Goal: Navigation & Orientation: Find specific page/section

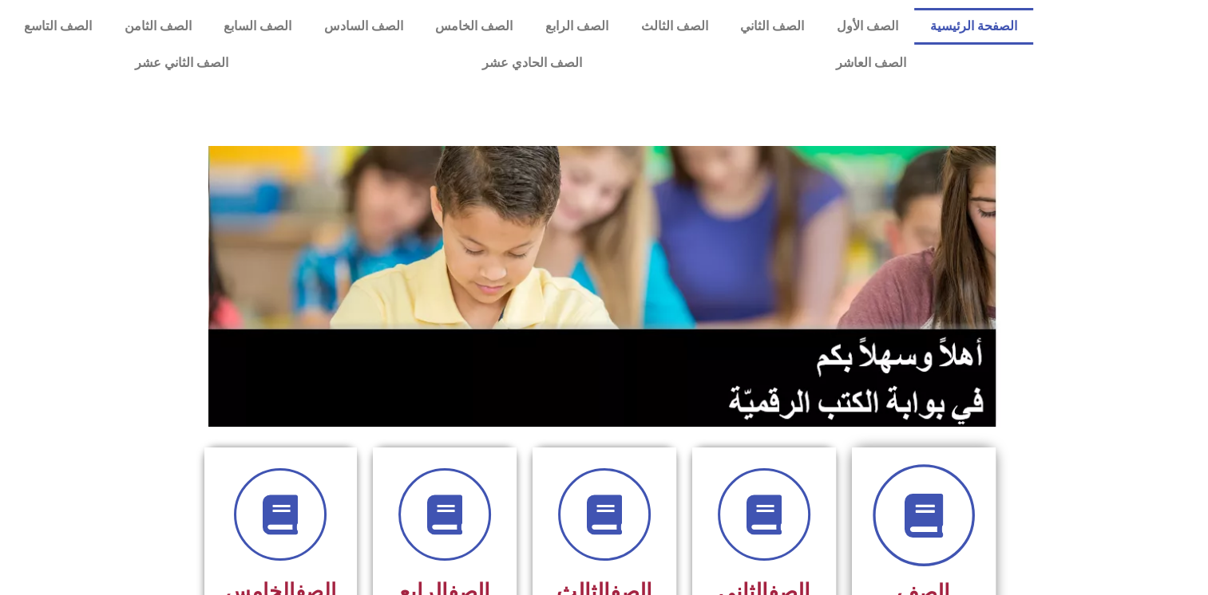
click at [920, 517] on icon at bounding box center [923, 516] width 44 height 44
